Goal: Information Seeking & Learning: Learn about a topic

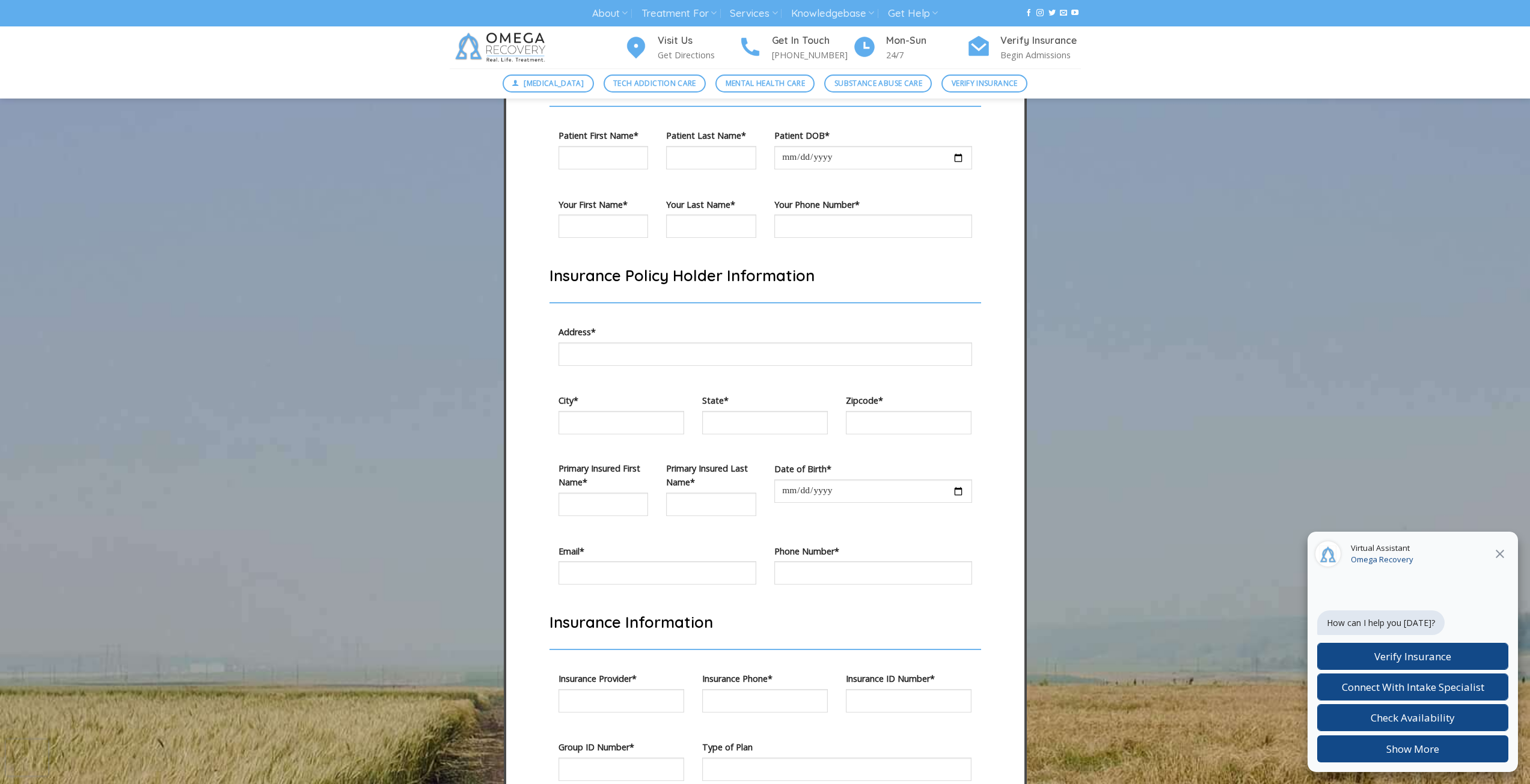
scroll to position [3525, 0]
click at [904, 432] on input "Contact form" at bounding box center [909, 420] width 126 height 23
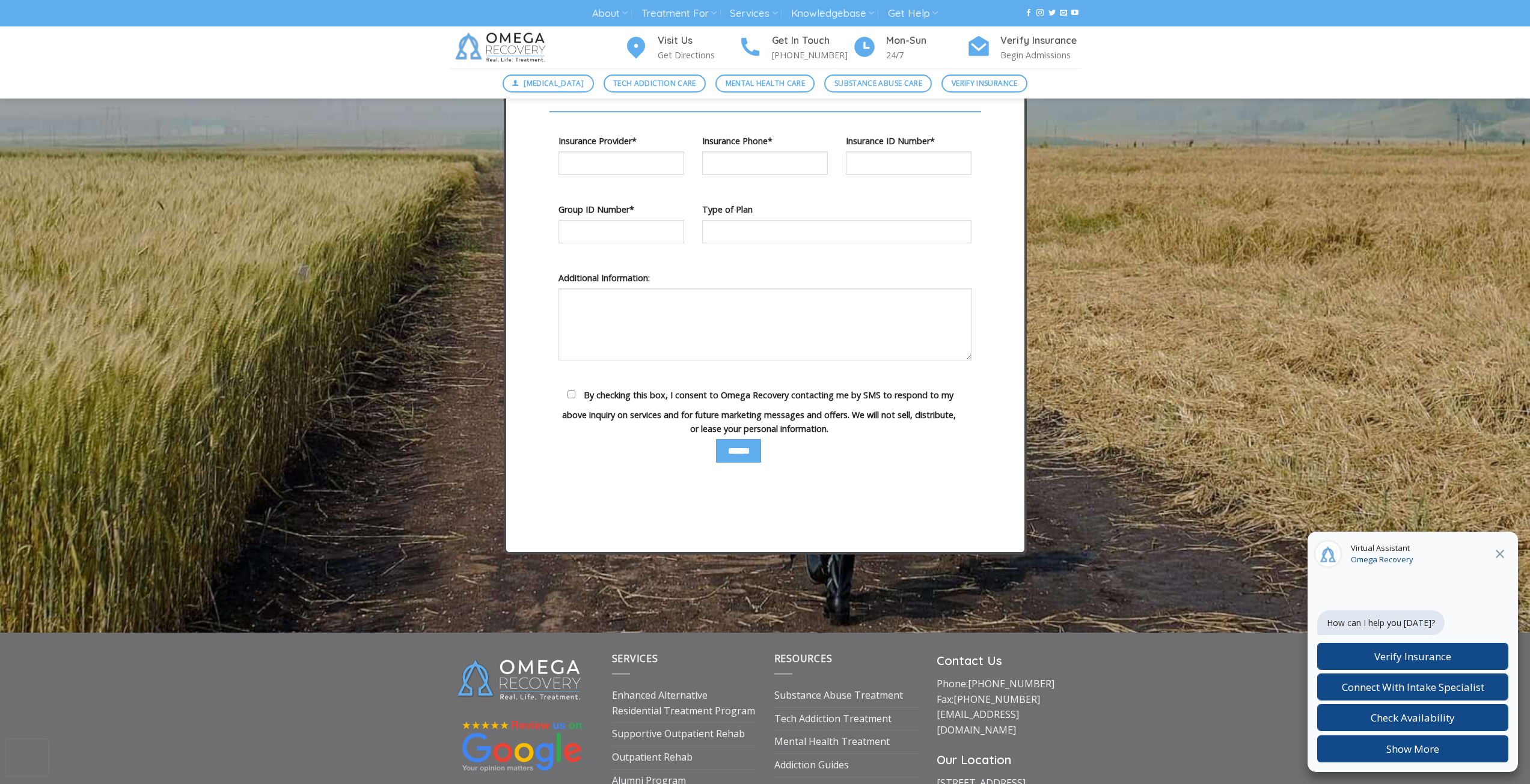
scroll to position [4086, 0]
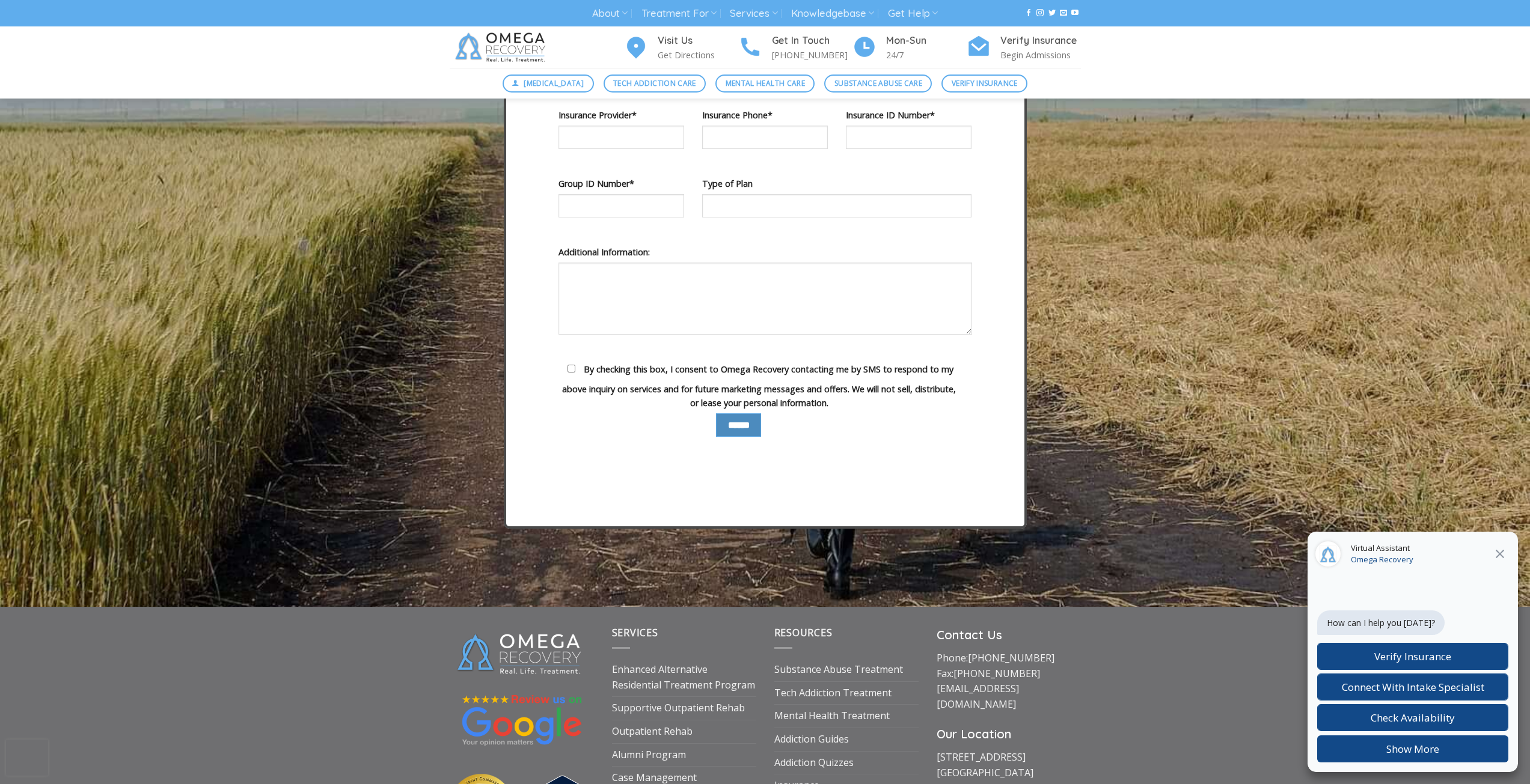
type input "*****"
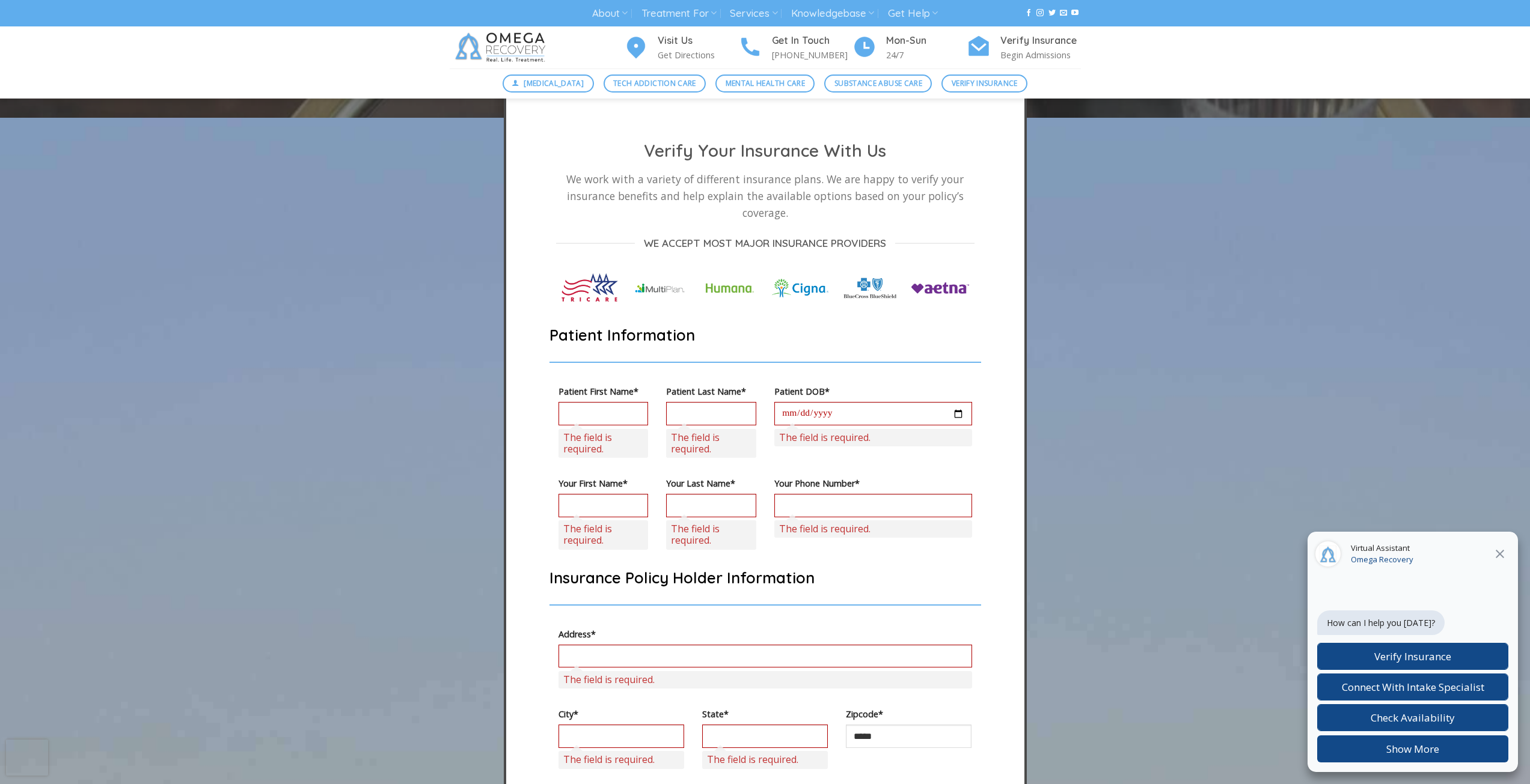
scroll to position [2884, 0]
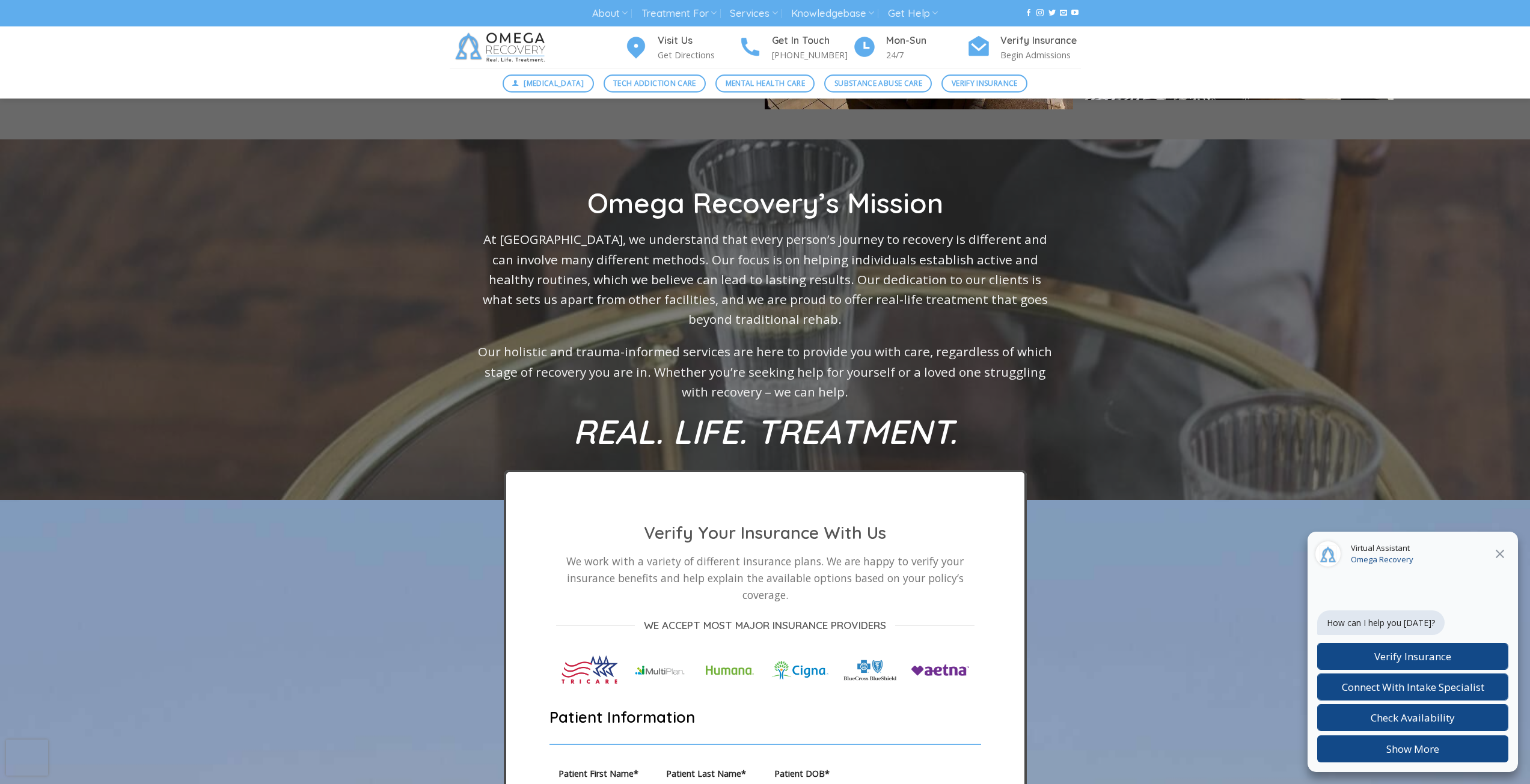
click at [1506, 553] on icon at bounding box center [1500, 554] width 15 height 15
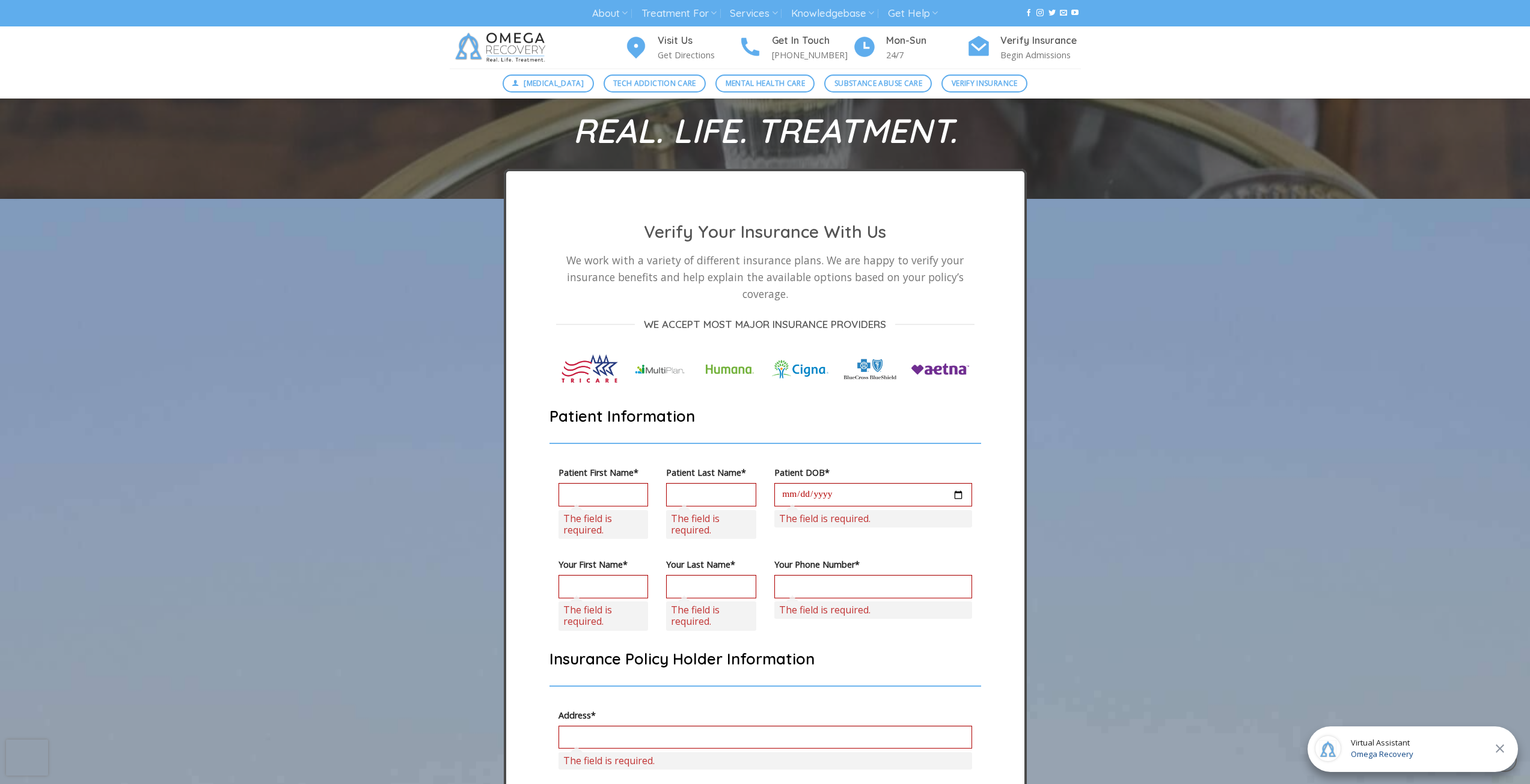
scroll to position [3204, 0]
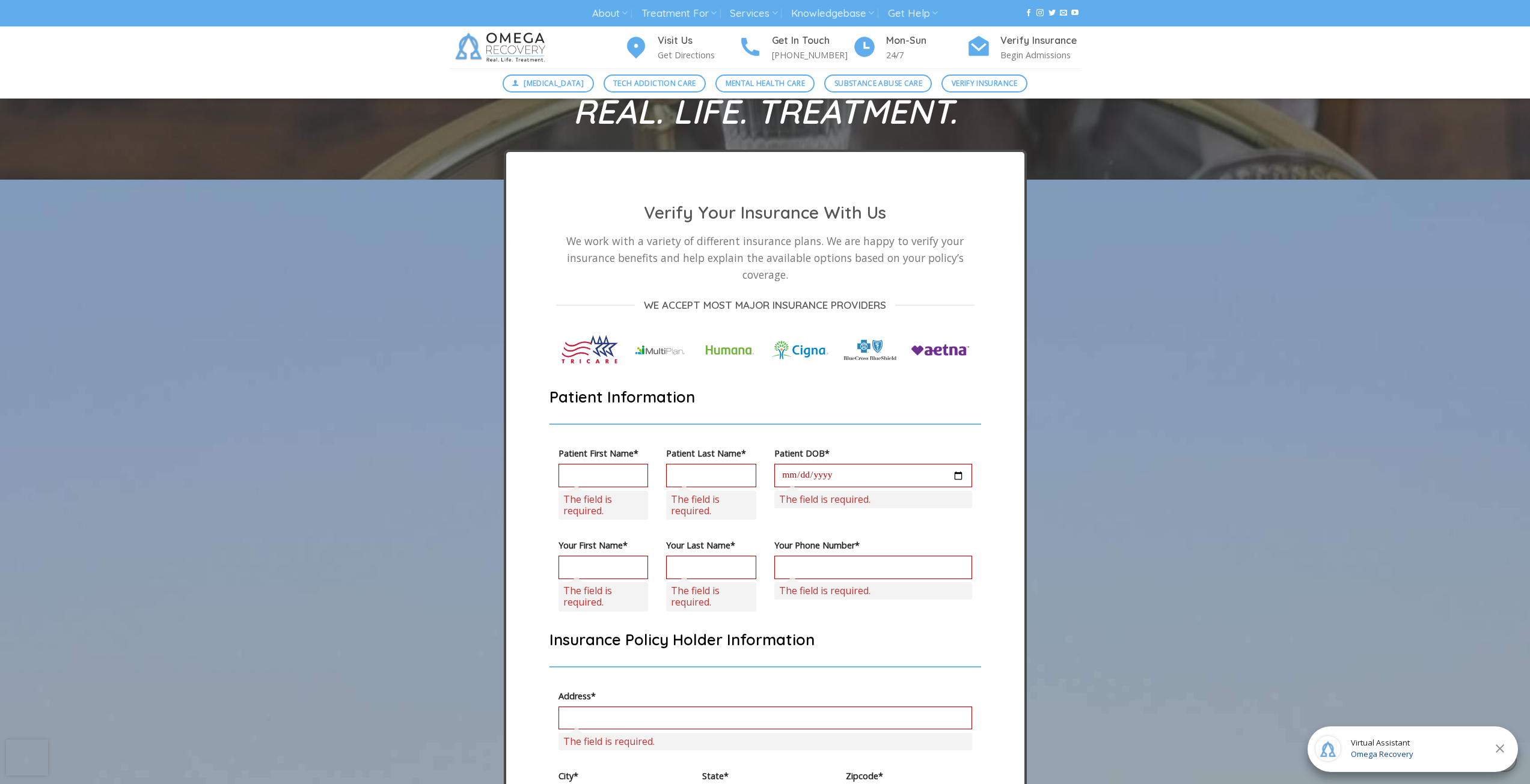
click at [1484, 749] on div "Virtual Assistant Omega Recovery" at bounding box center [1413, 749] width 211 height 46
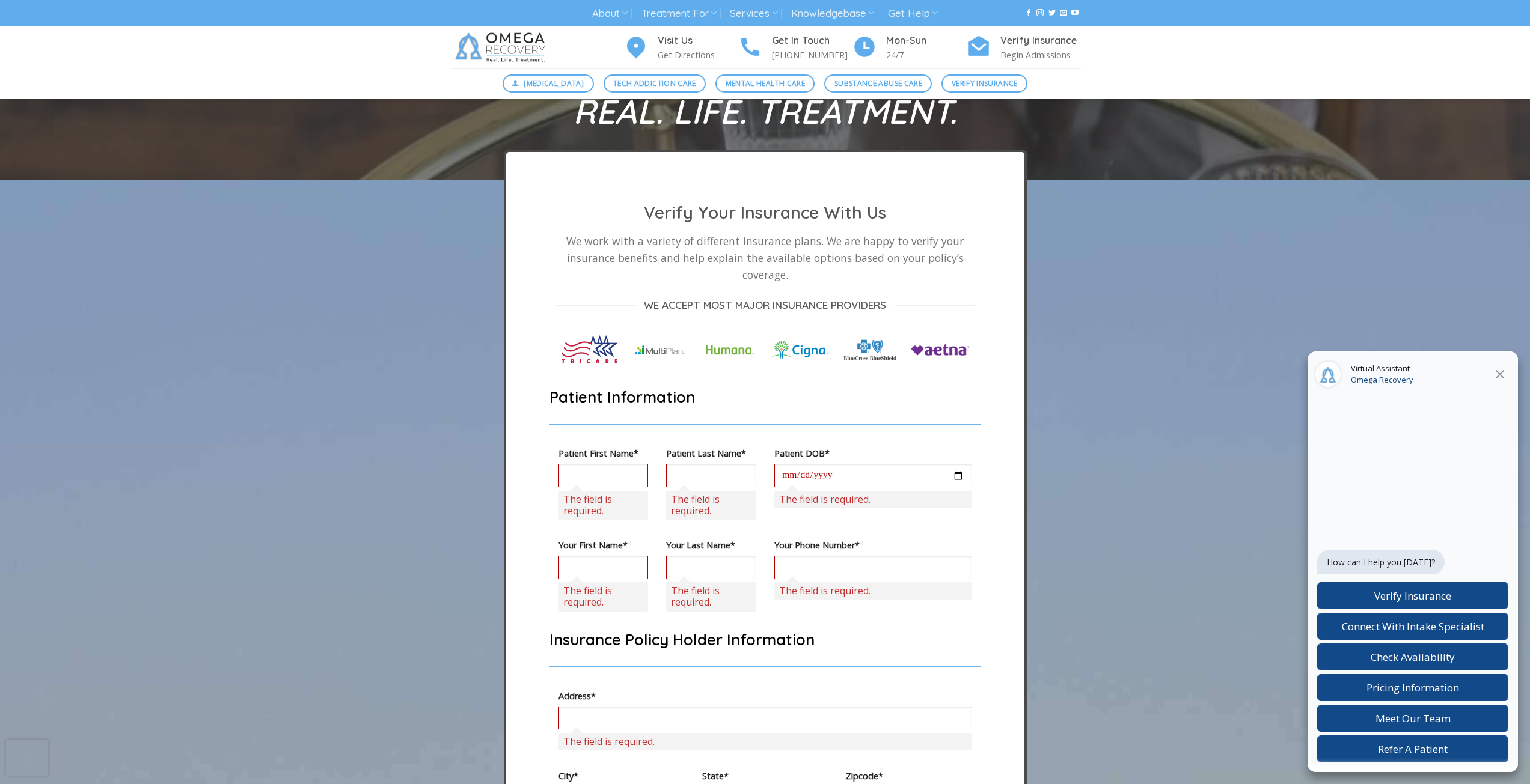
click at [1503, 373] on icon at bounding box center [1500, 374] width 15 height 15
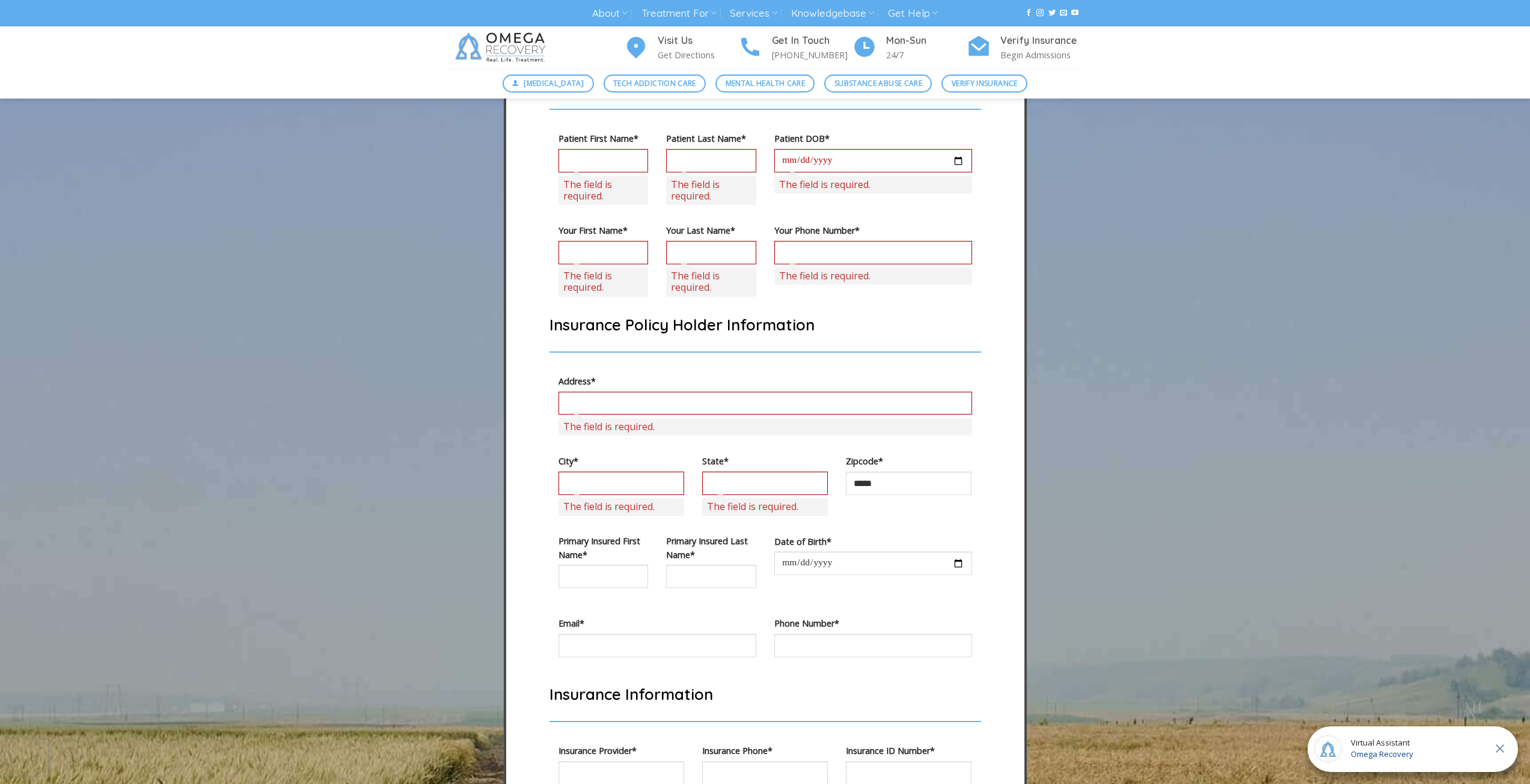
scroll to position [3525, 0]
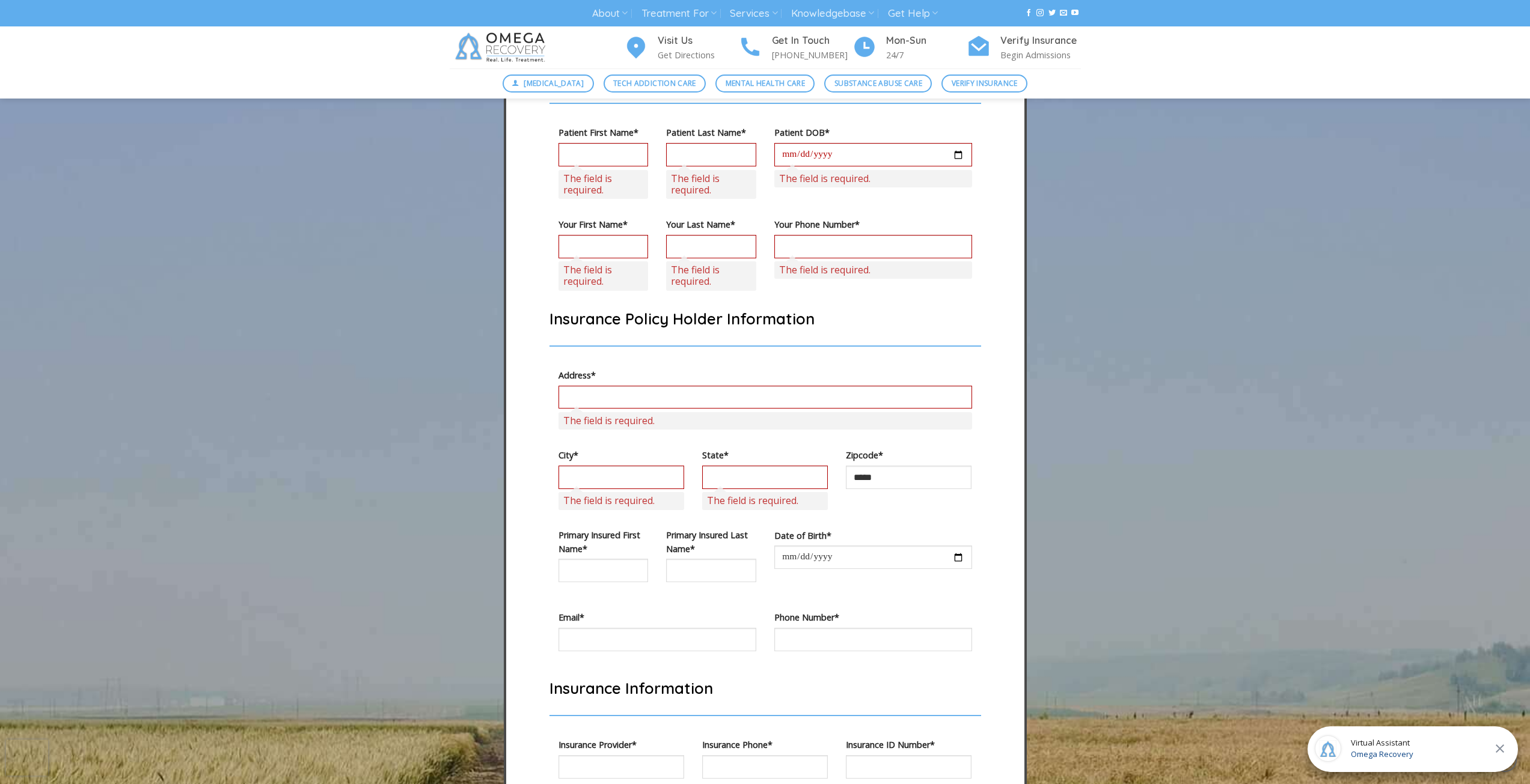
click at [1379, 756] on span "Omega Recovery" at bounding box center [1382, 754] width 63 height 12
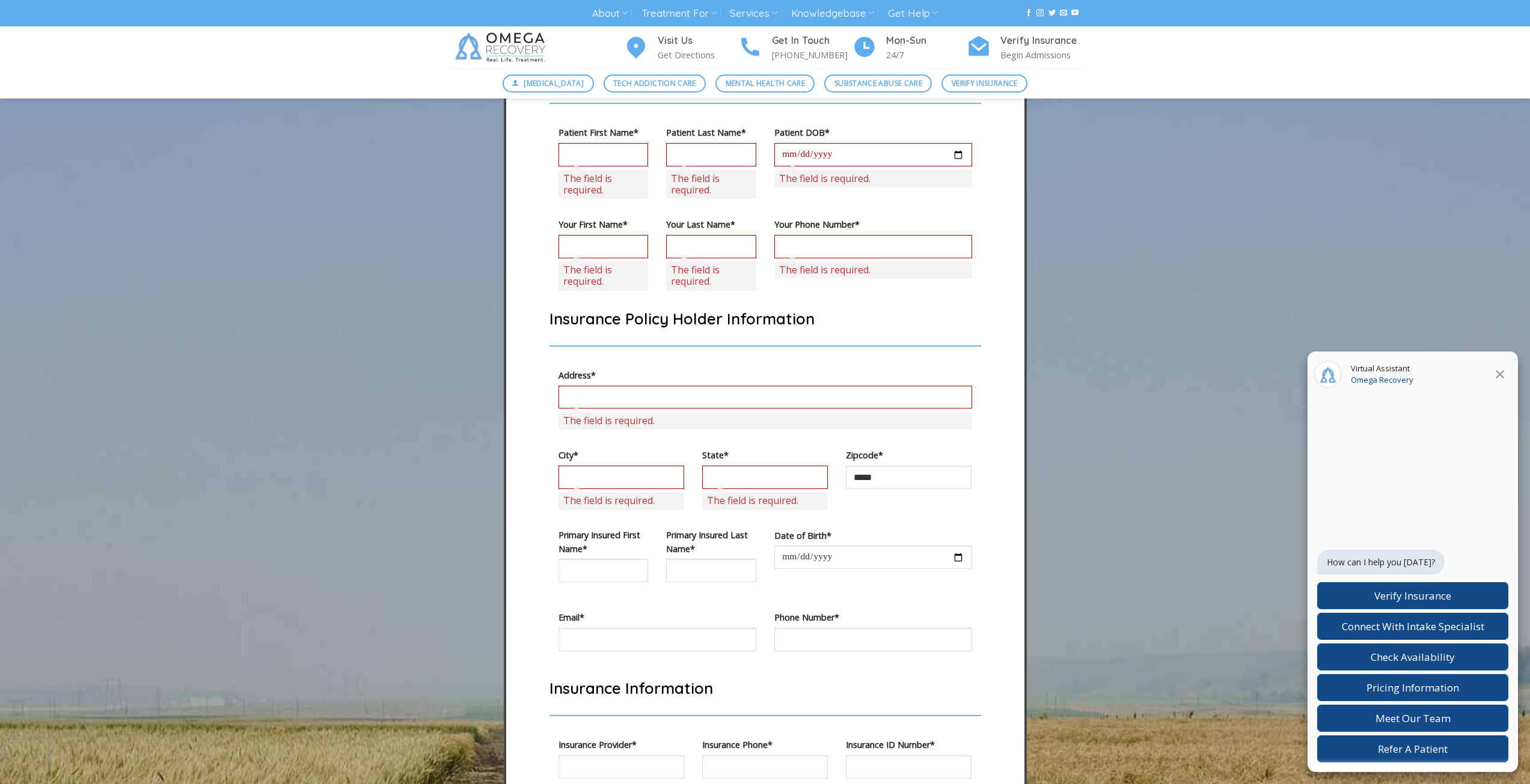
click at [1446, 157] on div "Verify Your Insurance With Us We work with a variety of different insurance pla…" at bounding box center [765, 548] width 1530 height 1257
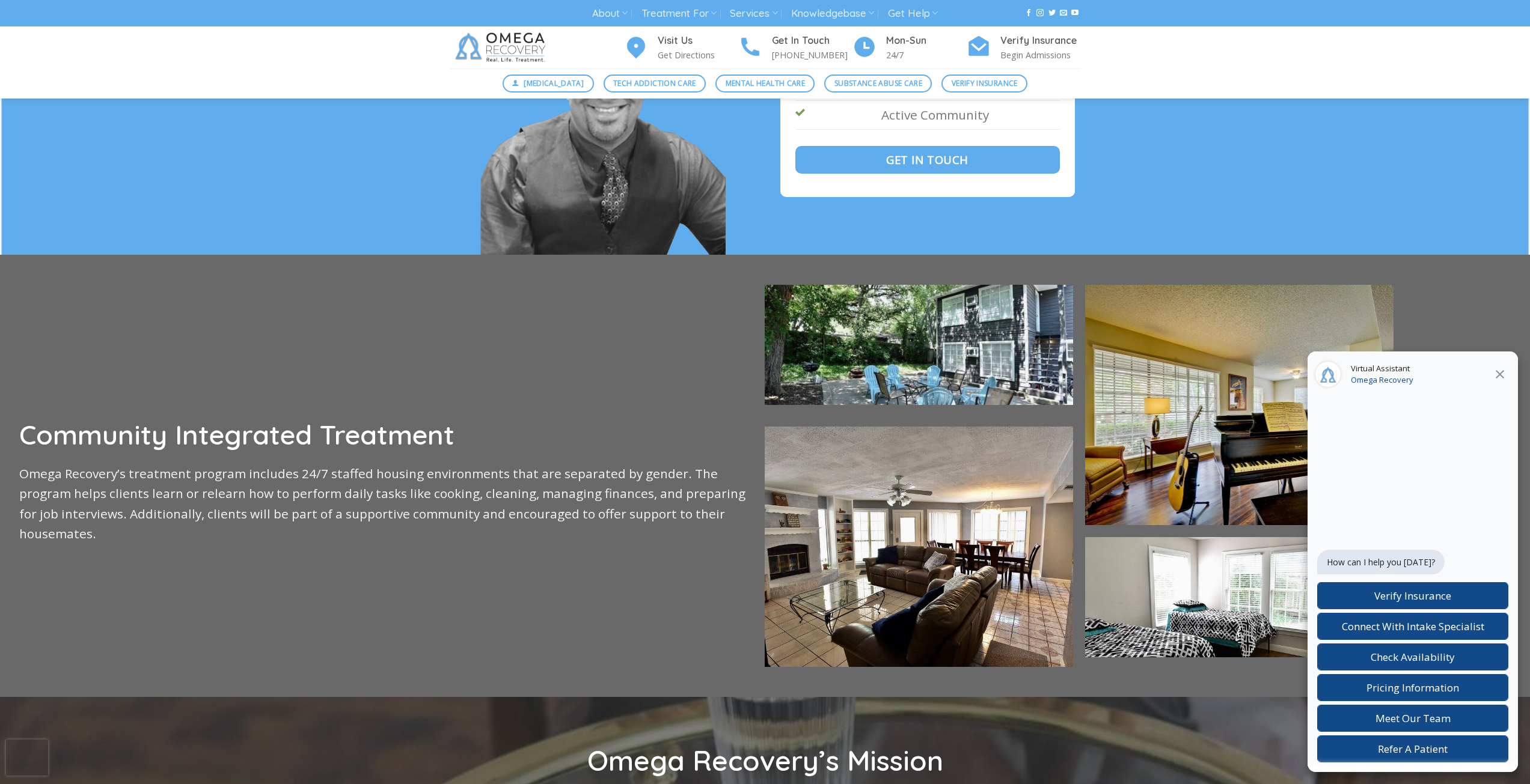
scroll to position [2323, 0]
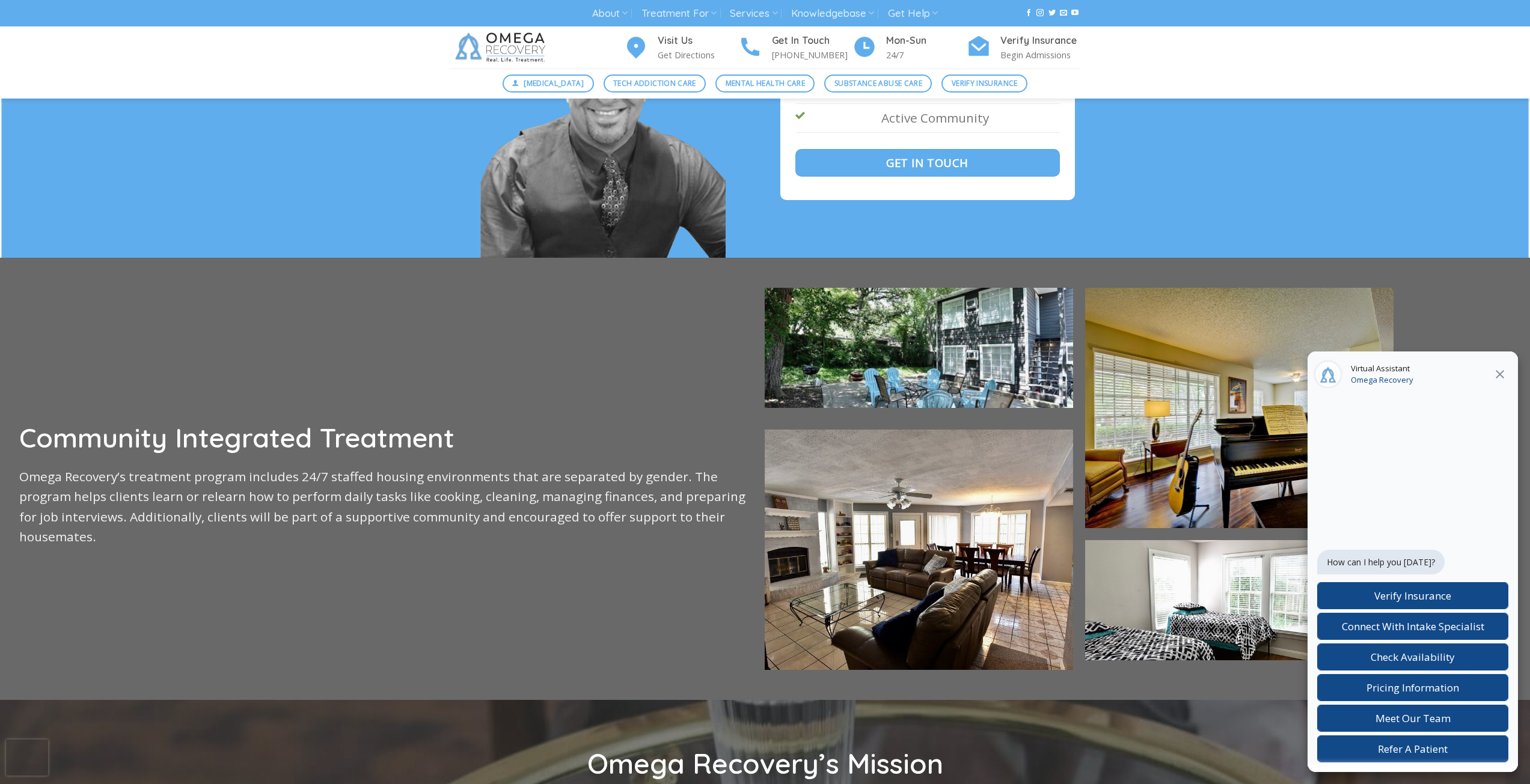
click at [1496, 370] on icon at bounding box center [1500, 374] width 15 height 15
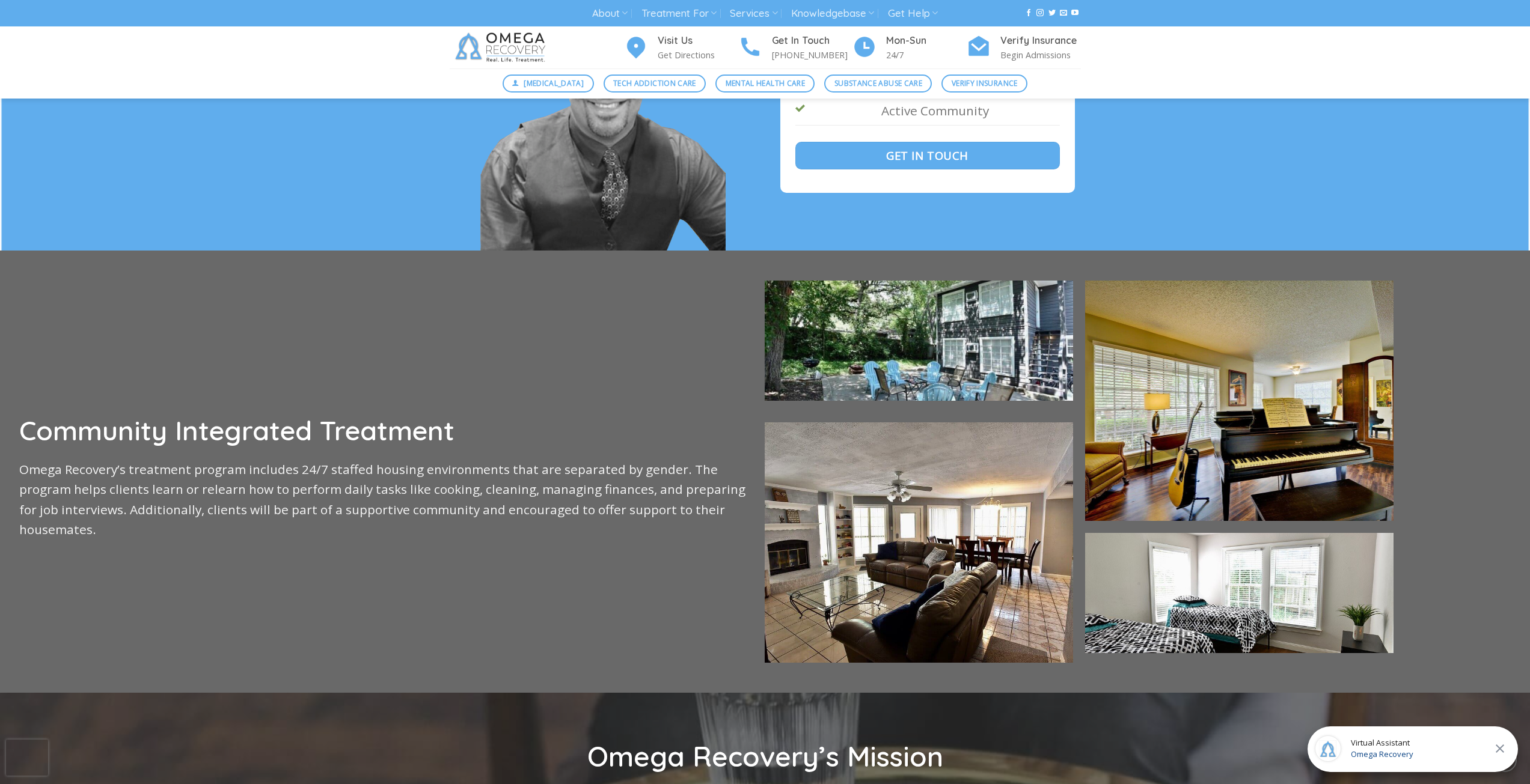
scroll to position [2644, 0]
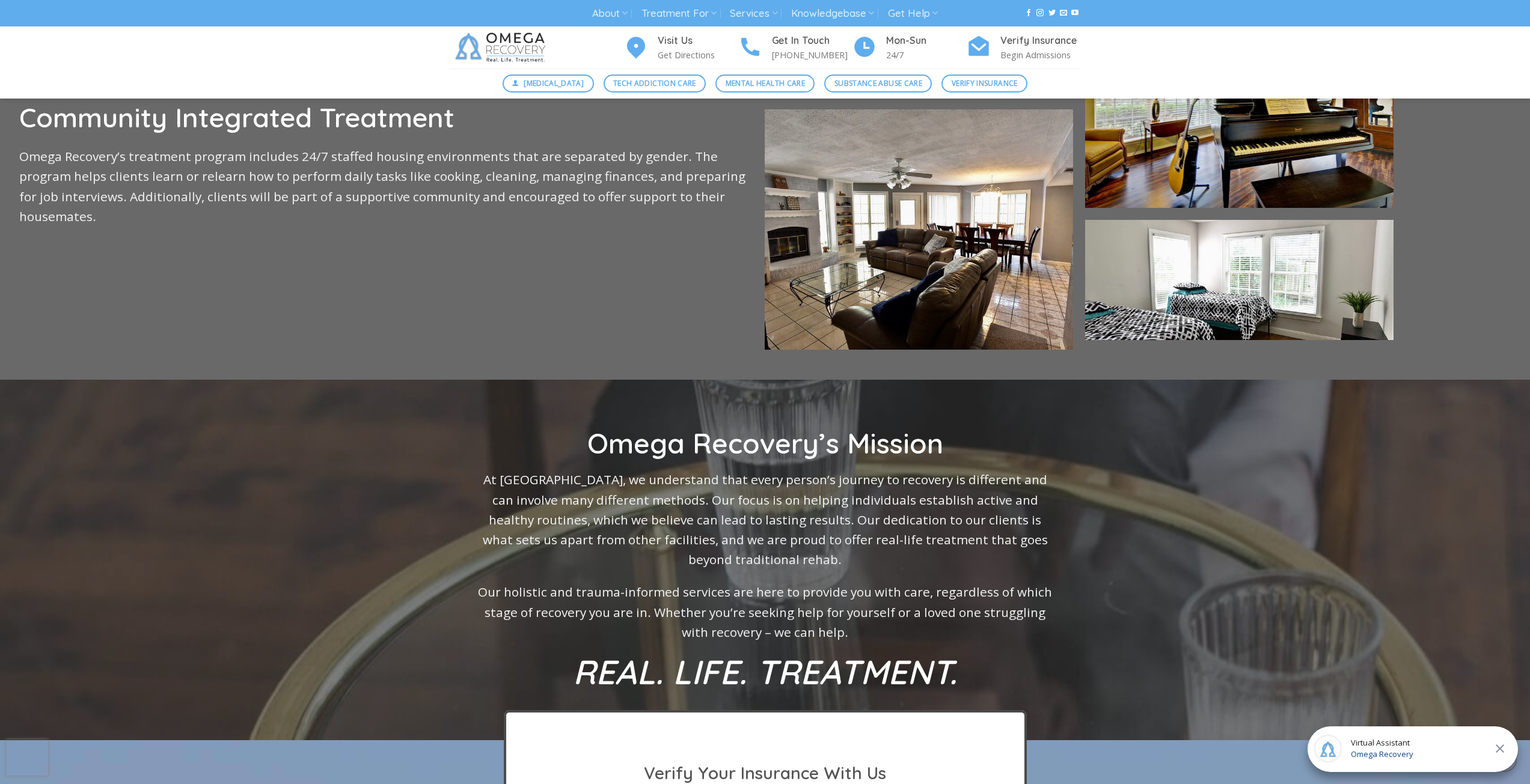
click at [1465, 756] on div "Virtual Assistant Omega Recovery" at bounding box center [1413, 749] width 211 height 46
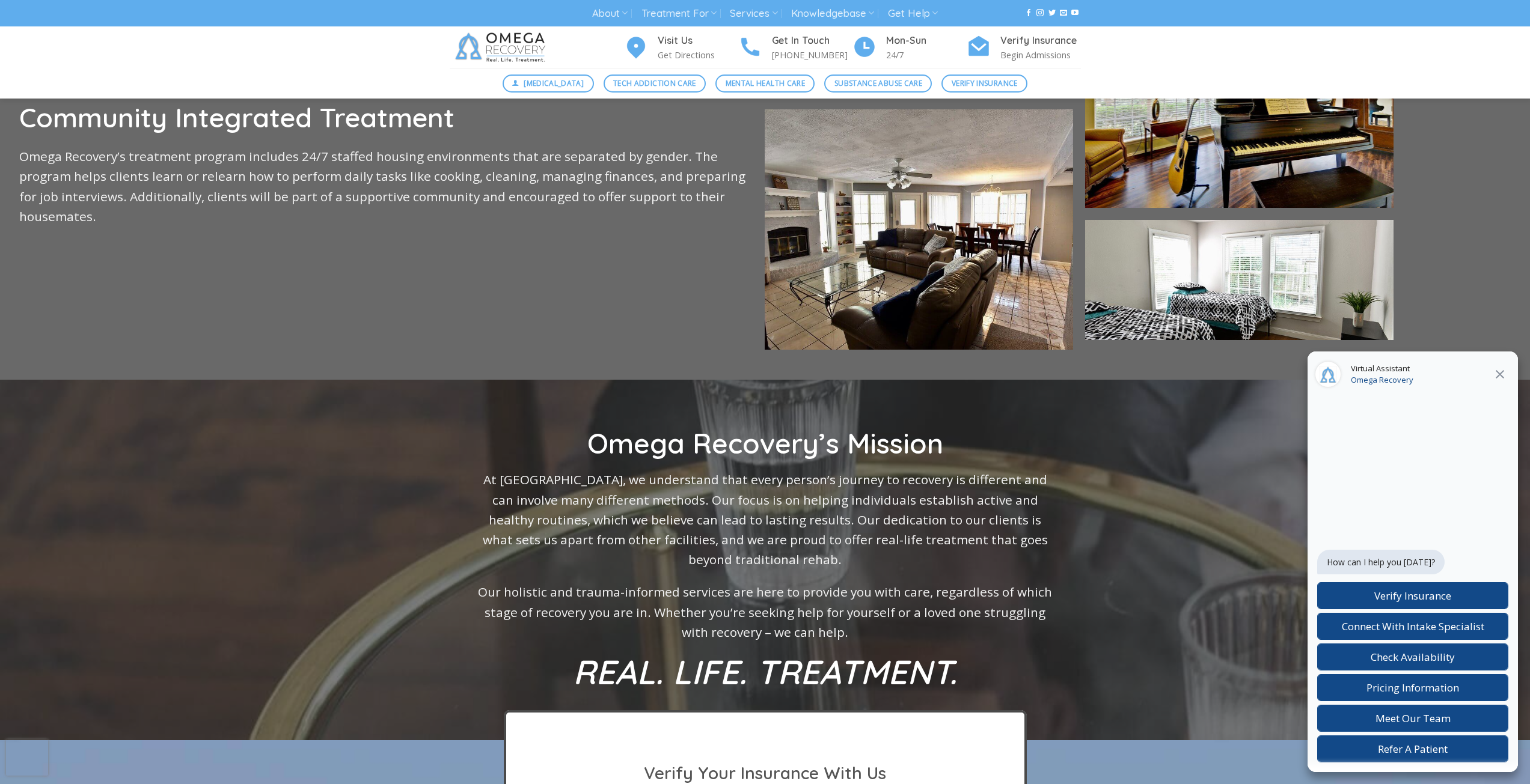
click at [1497, 378] on icon at bounding box center [1500, 374] width 15 height 15
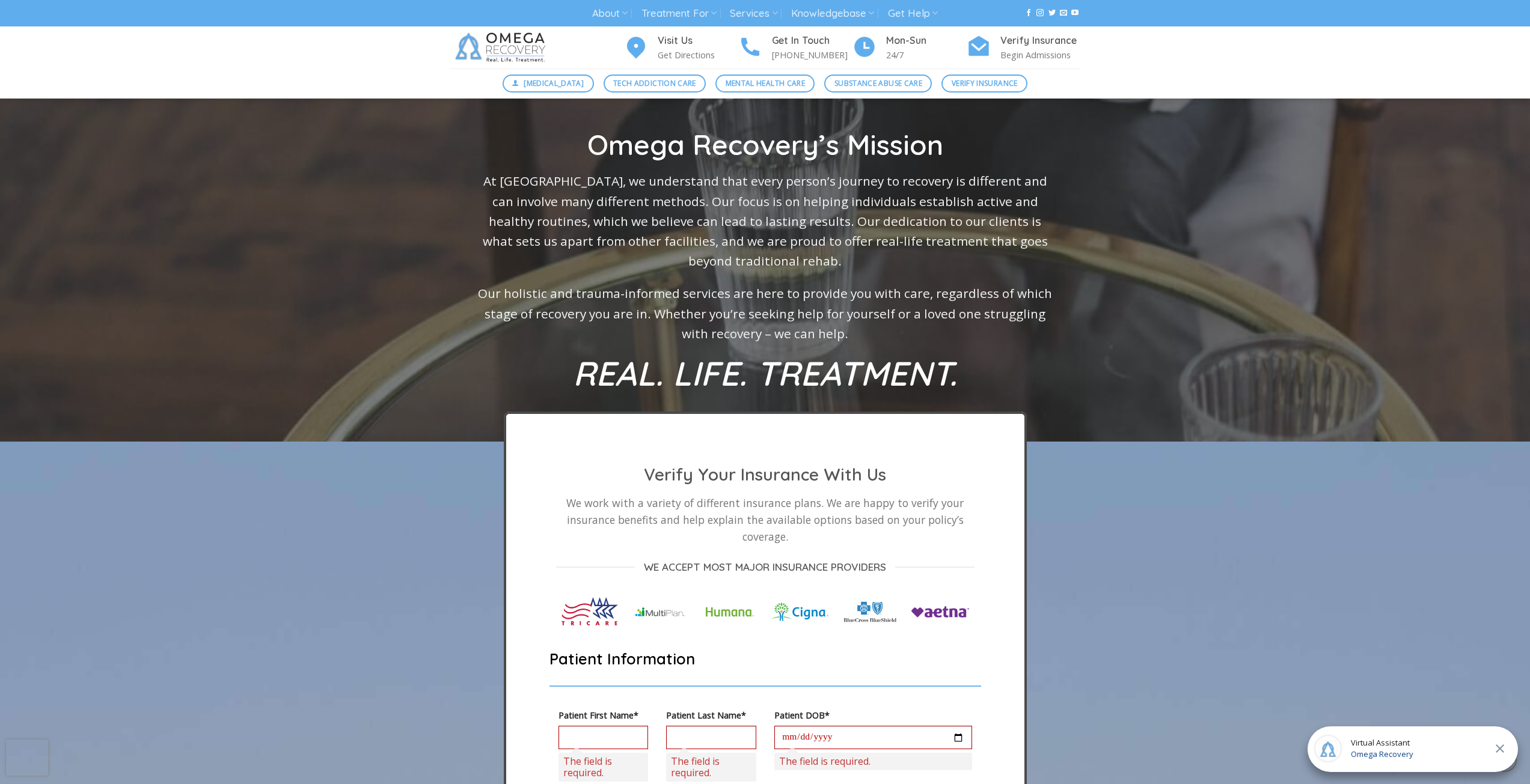
scroll to position [2964, 0]
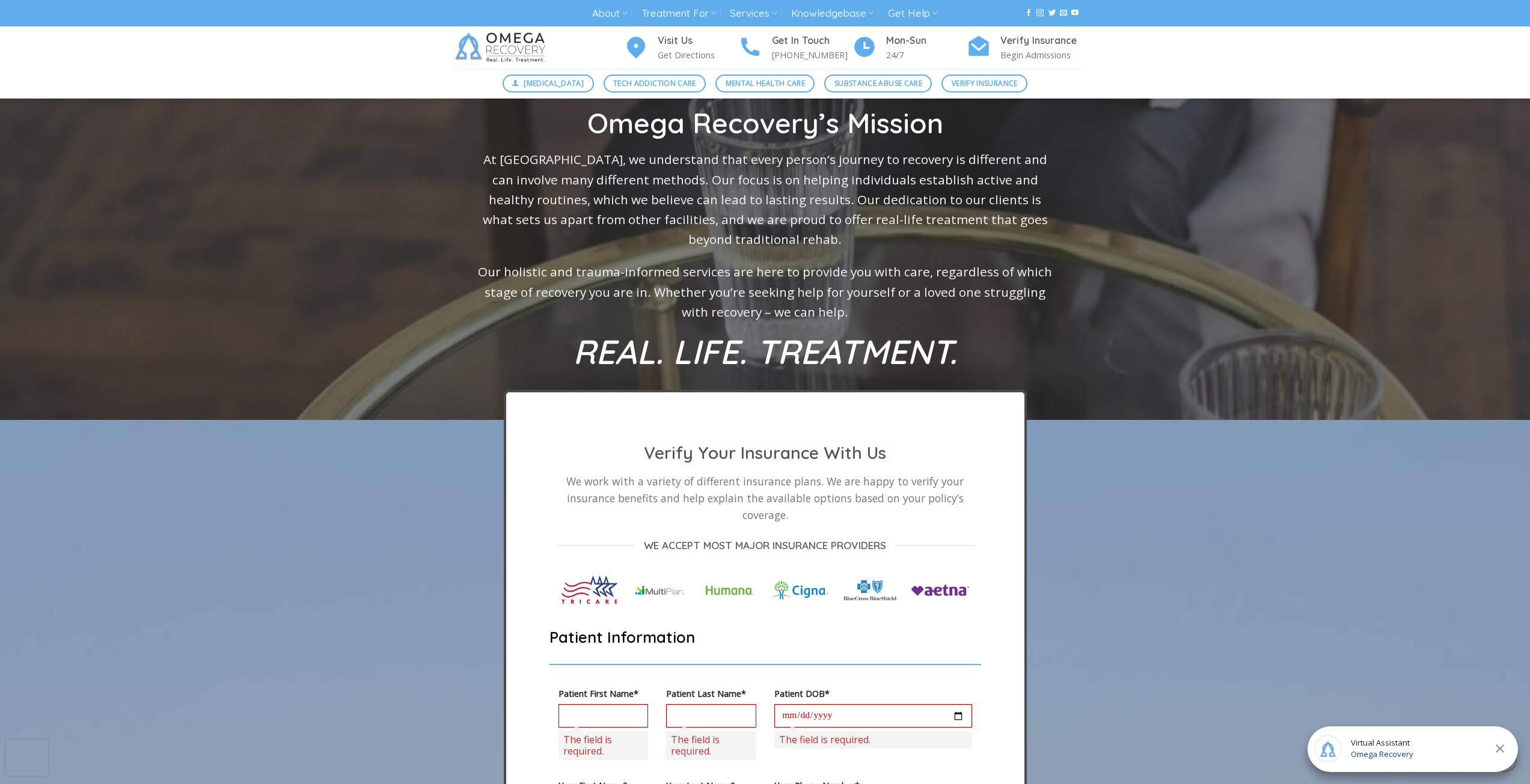
click at [1448, 754] on div "Virtual Assistant Omega Recovery" at bounding box center [1413, 749] width 211 height 46
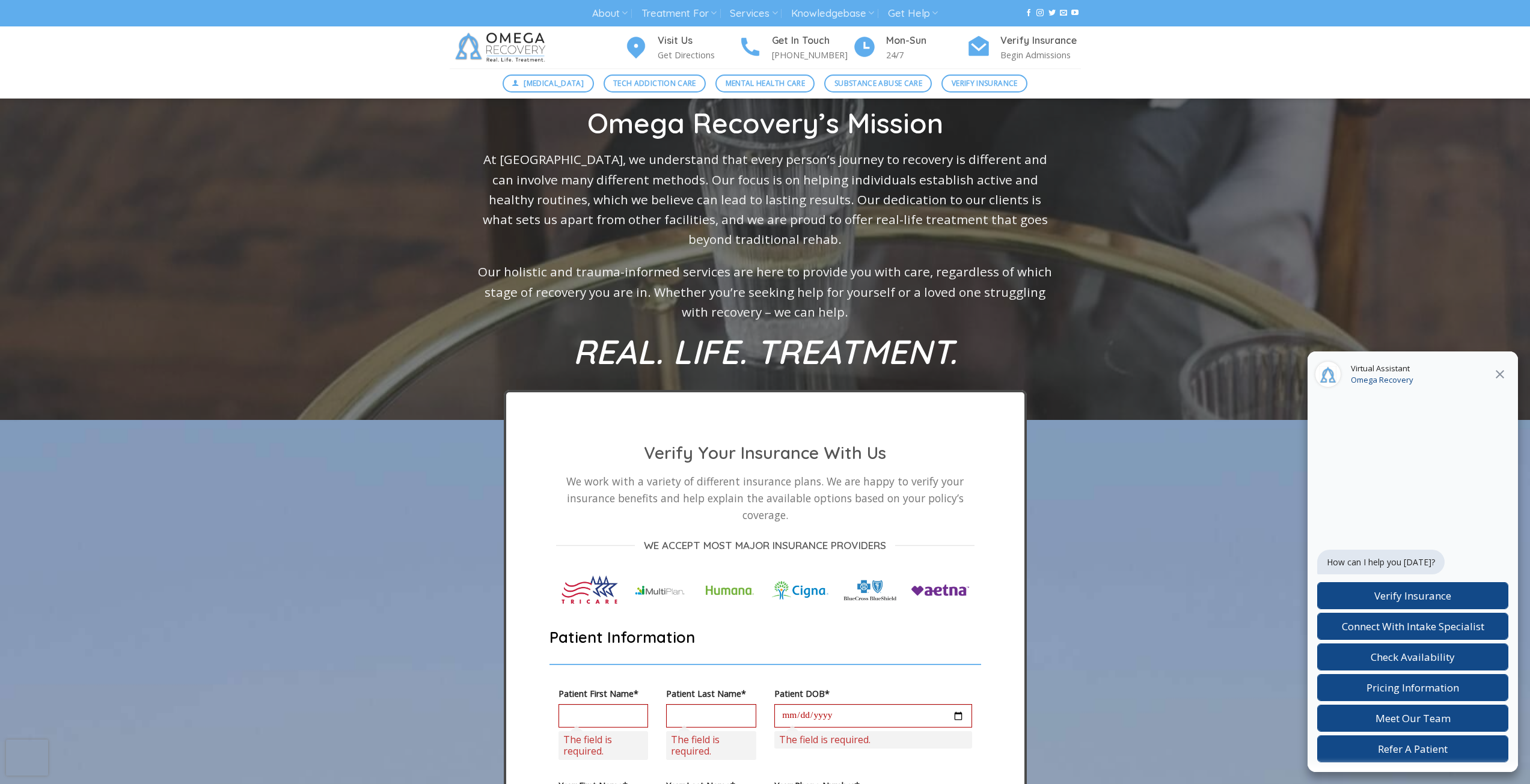
click at [932, 323] on p "Our holistic and trauma-informed services are here to provide you with care, re…" at bounding box center [765, 292] width 585 height 60
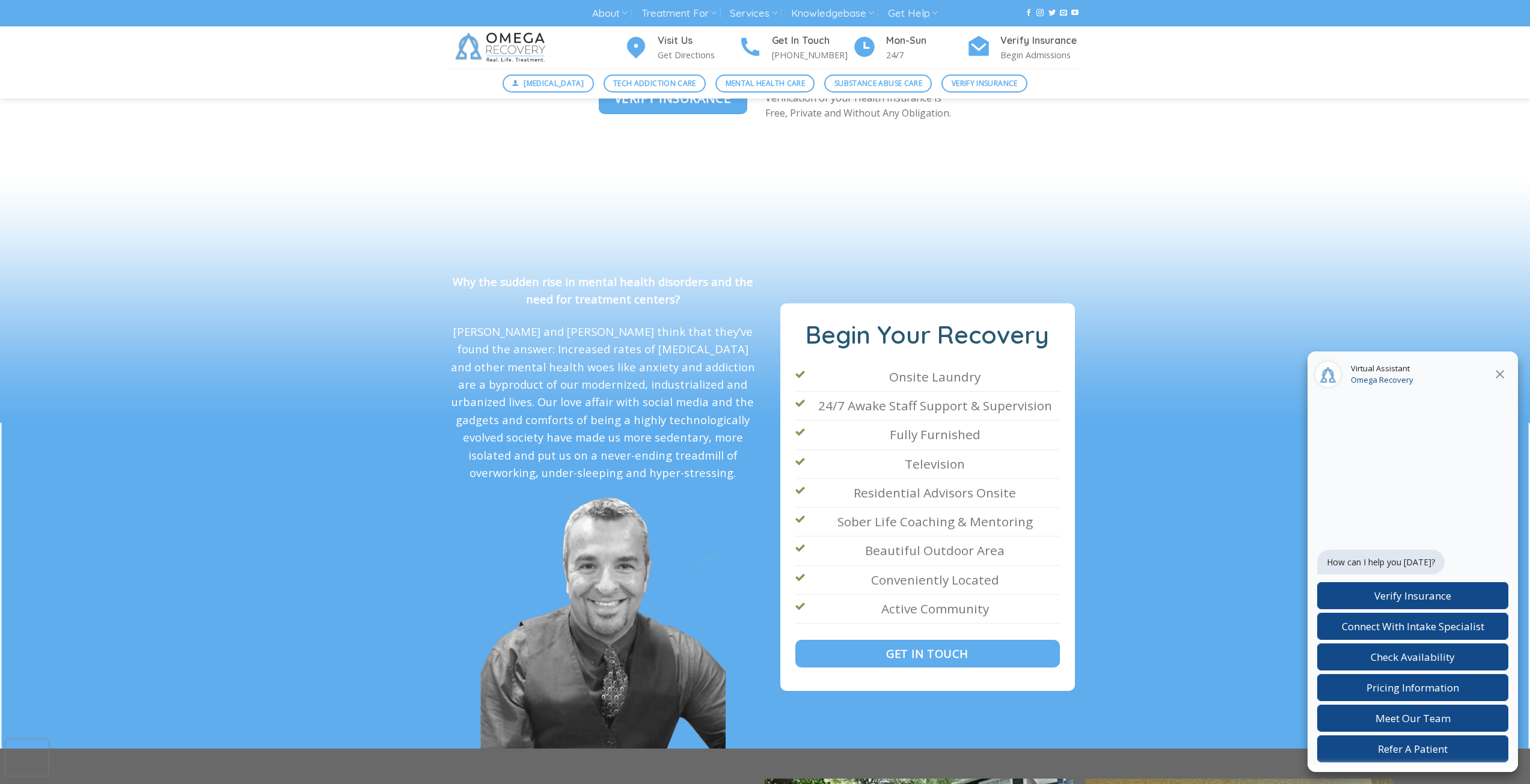
scroll to position [1763, 0]
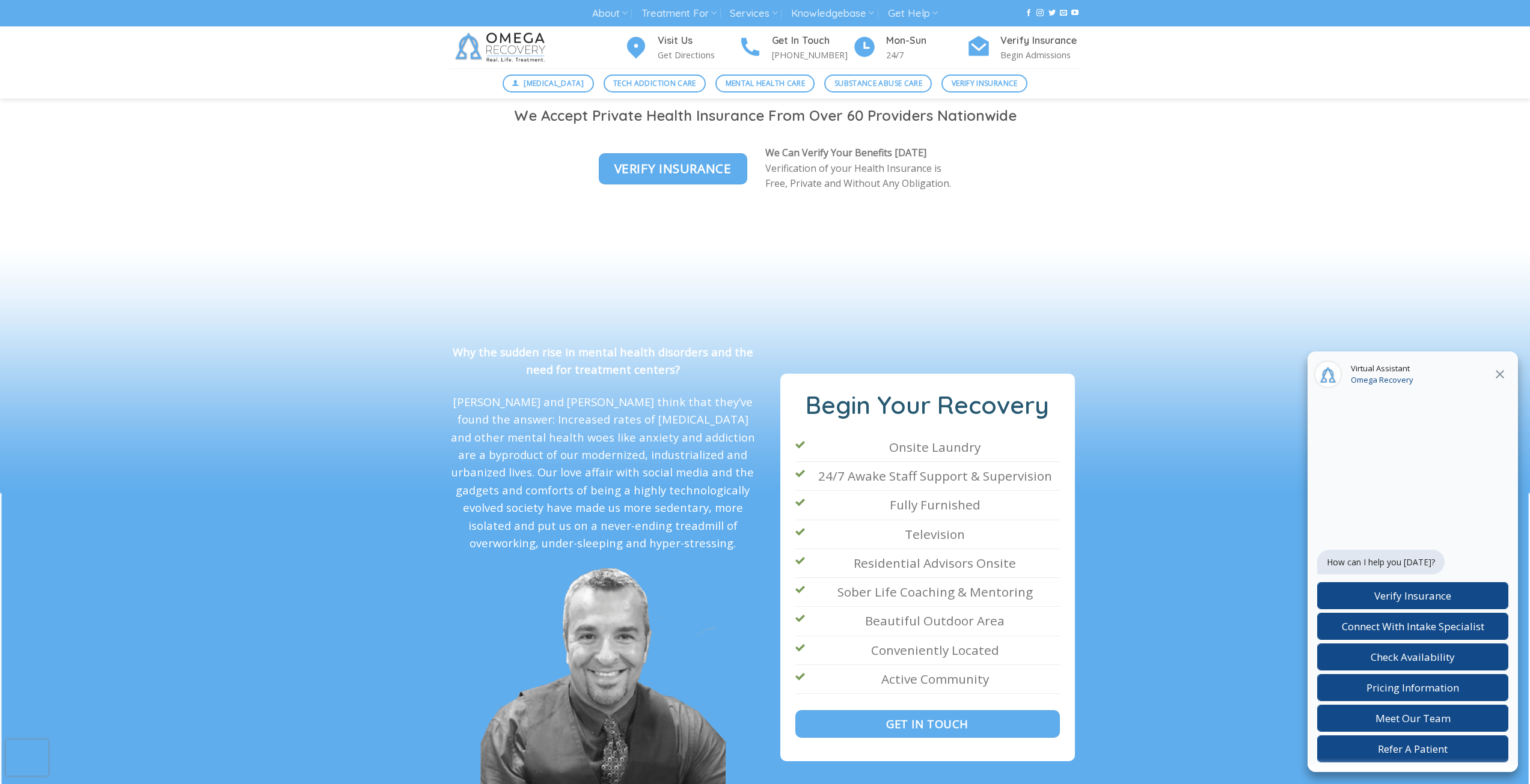
click at [1500, 376] on icon at bounding box center [1500, 374] width 8 height 8
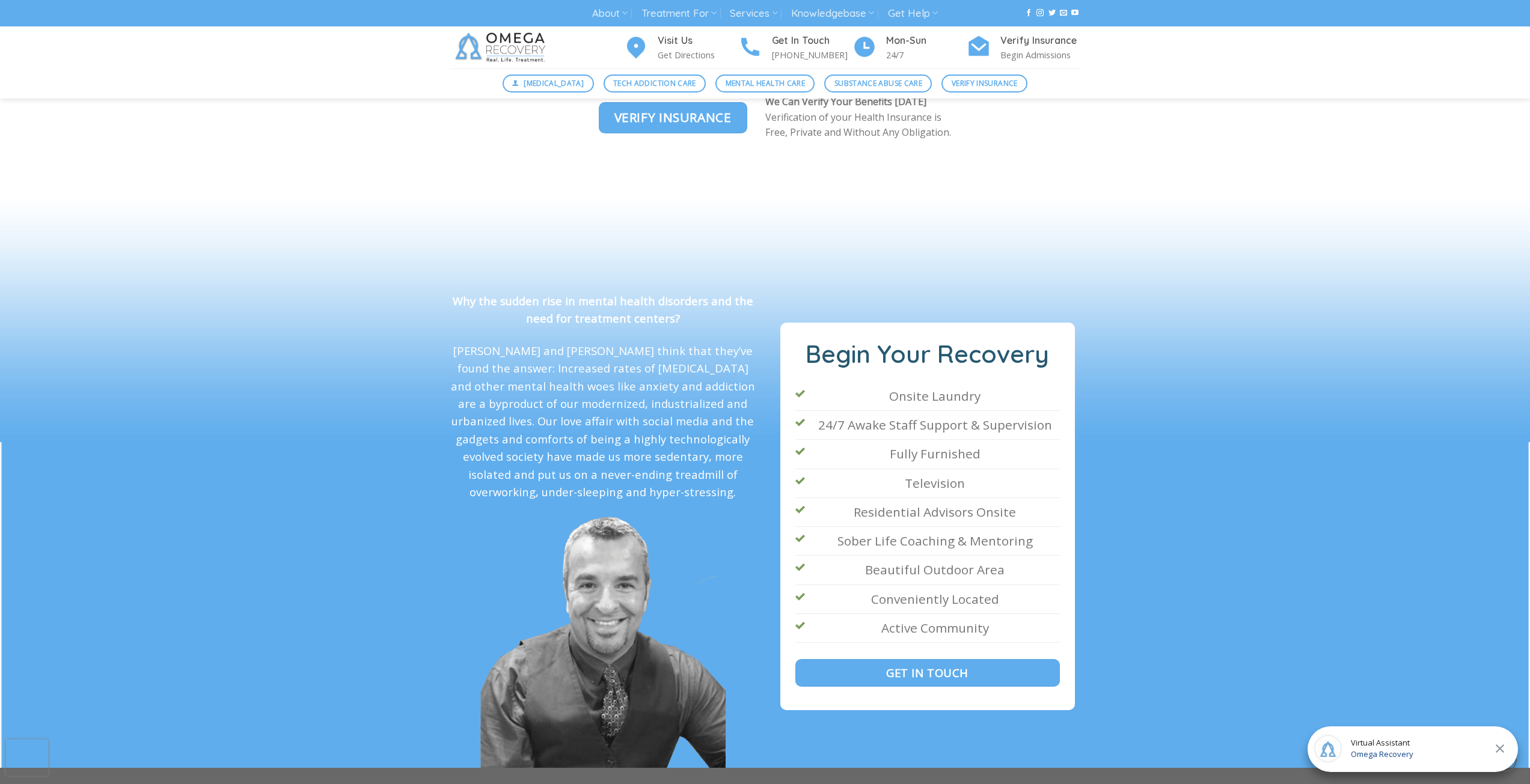
scroll to position [2083, 0]
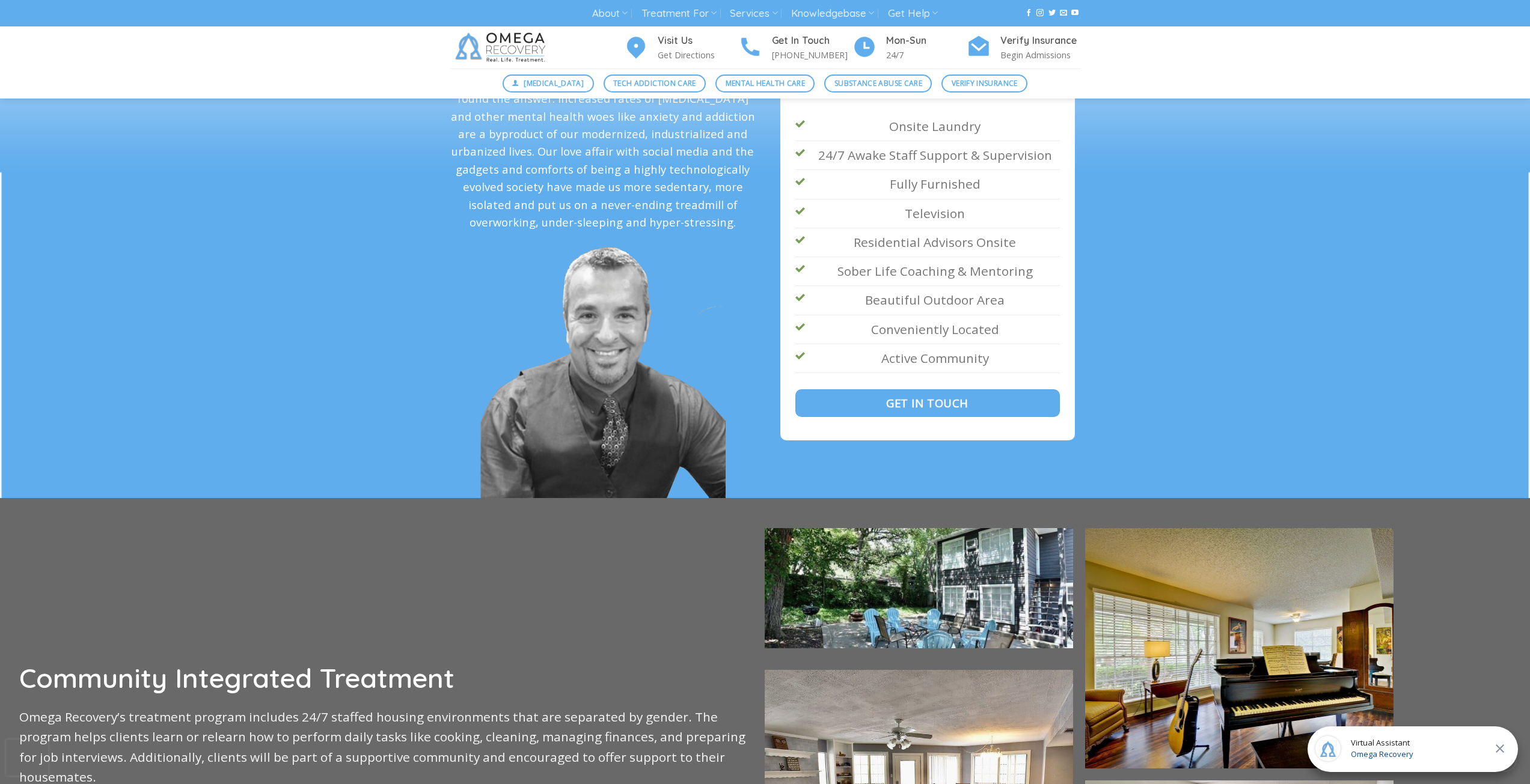
click at [1376, 758] on span "Omega Recovery" at bounding box center [1382, 754] width 63 height 12
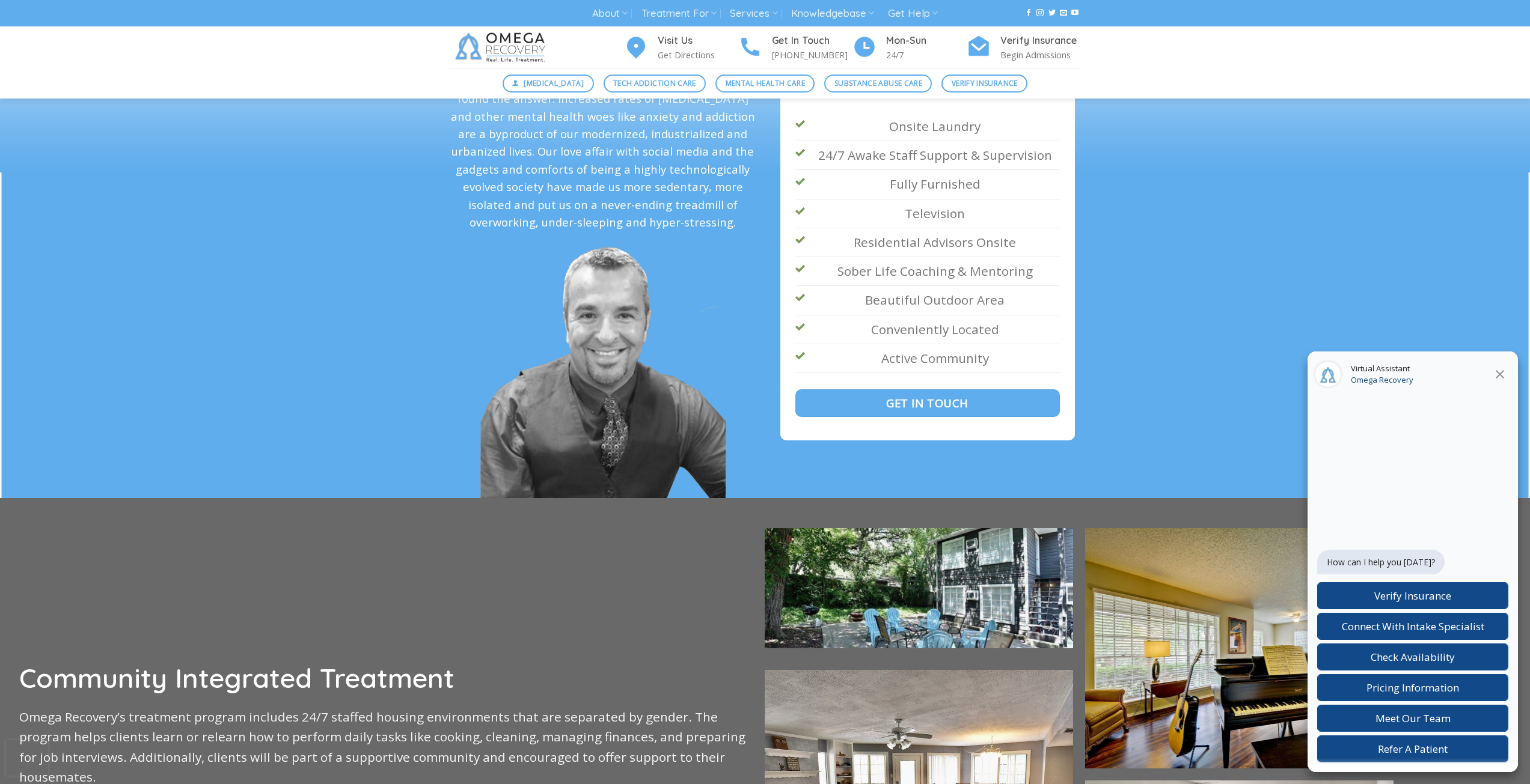
click at [1494, 371] on icon at bounding box center [1500, 374] width 15 height 15
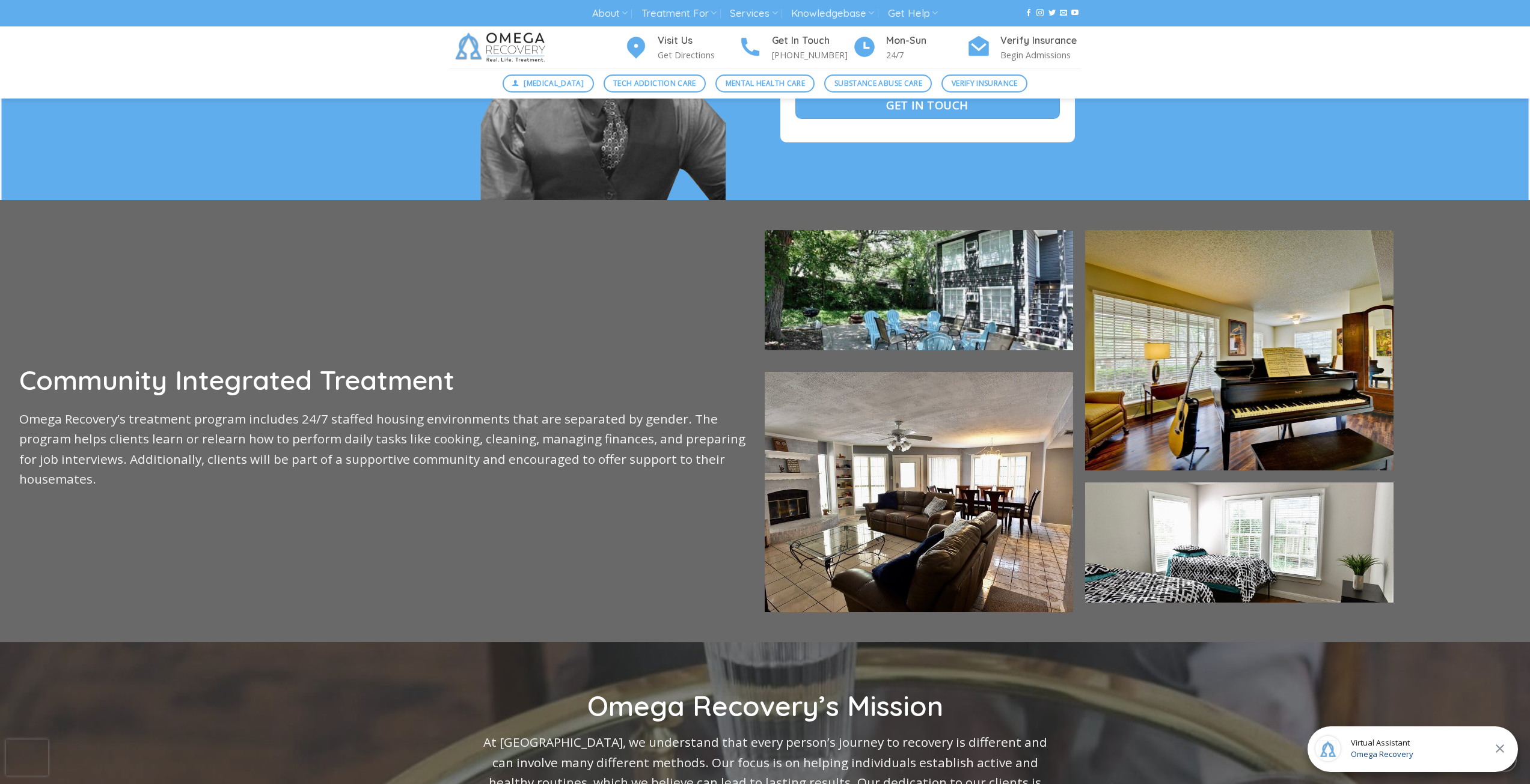
scroll to position [2403, 0]
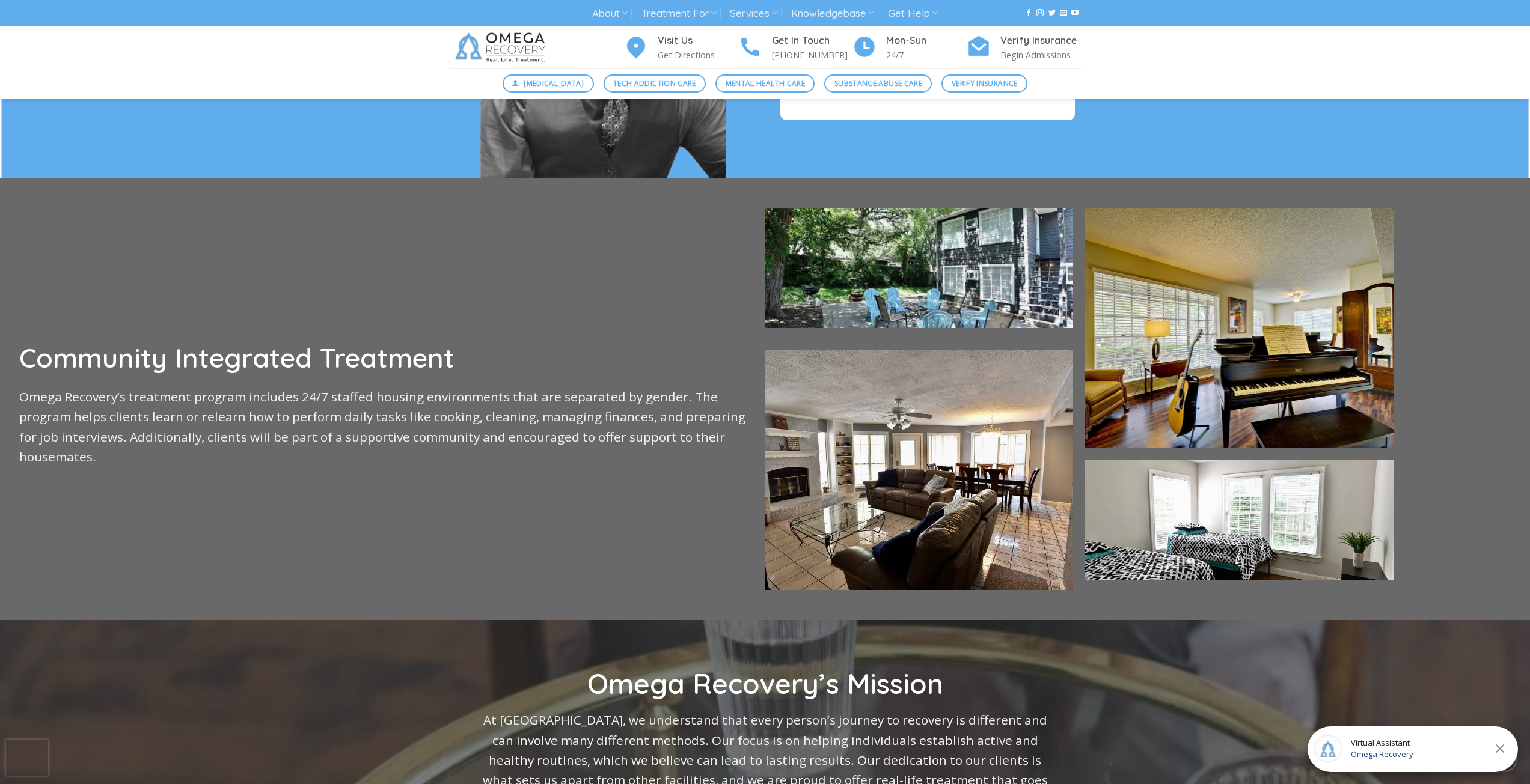
click at [1362, 752] on span "Omega Recovery" at bounding box center [1382, 754] width 63 height 12
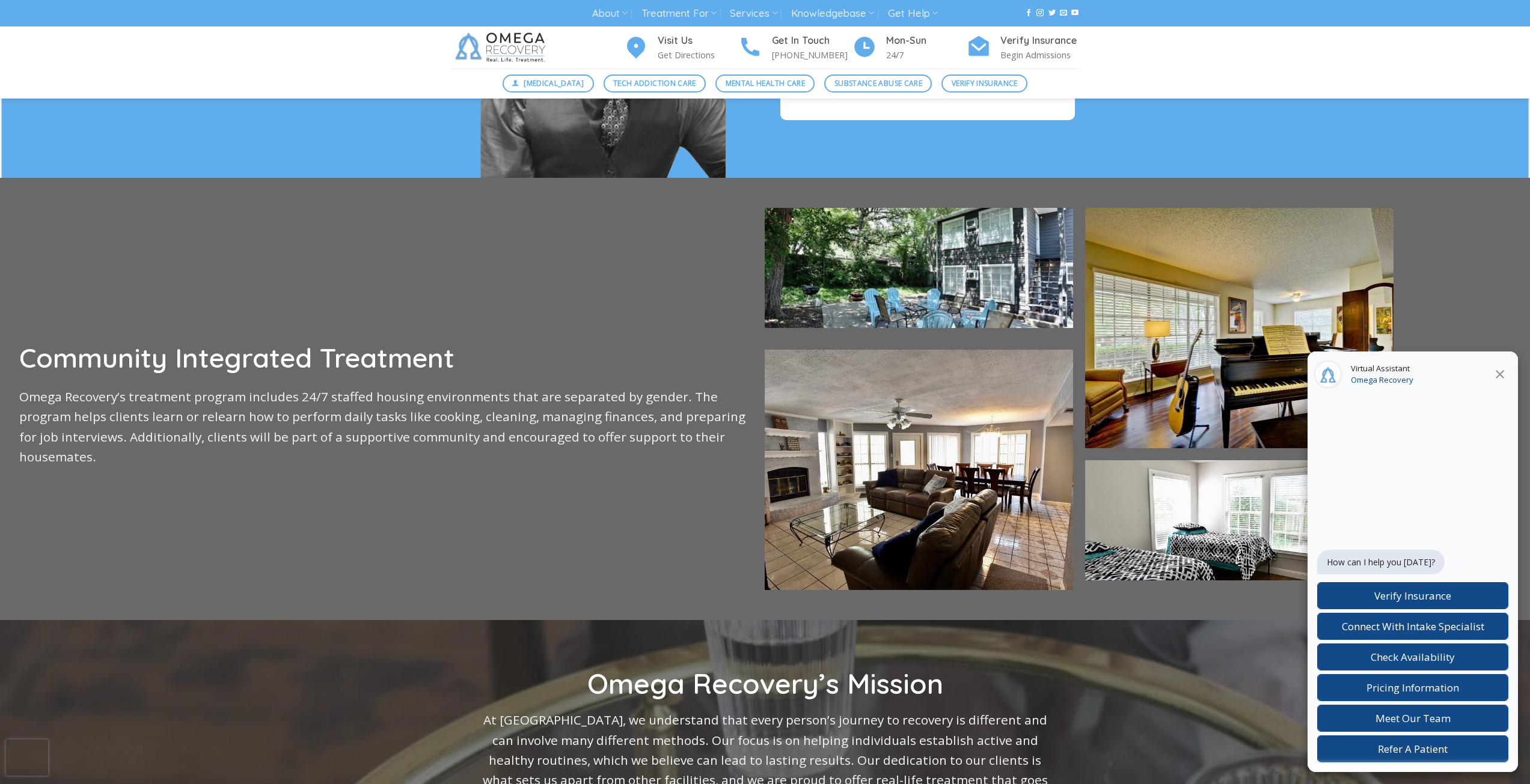
click at [585, 56] on link at bounding box center [528, 48] width 157 height 42
